Goal: Task Accomplishment & Management: Manage account settings

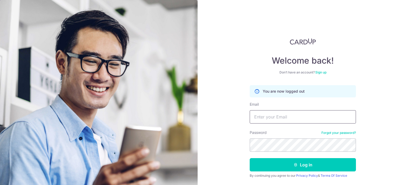
type input "[PERSON_NAME][EMAIL_ADDRESS][DOMAIN_NAME]"
click at [377, 78] on div "Welcome back! Don’t have an account? Sign up You are now logged out Email [PERS…" at bounding box center [303, 92] width 210 height 185
